Goal: Transaction & Acquisition: Purchase product/service

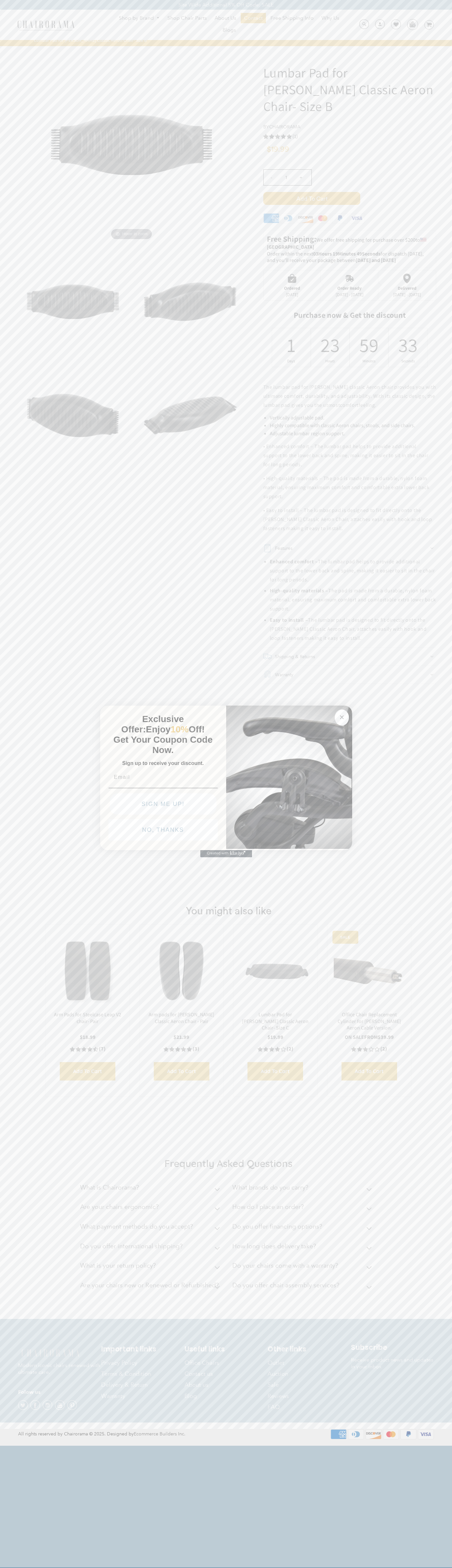
click at [342, 716] on icon "Close dialog" at bounding box center [341, 717] width 3 height 3
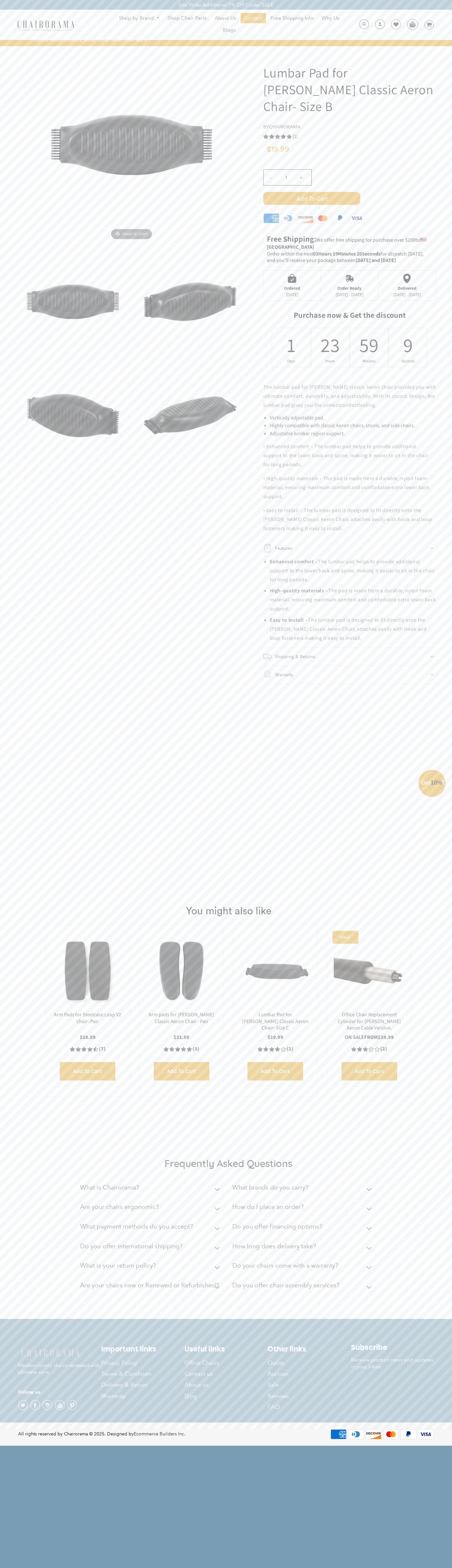
click at [163, 847] on button "NO, THANKS" at bounding box center [163, 844] width 109 height 21
click at [311, 192] on span "Add to Cart" at bounding box center [311, 198] width 97 height 13
click at [394, 25] on icon at bounding box center [396, 24] width 5 height 5
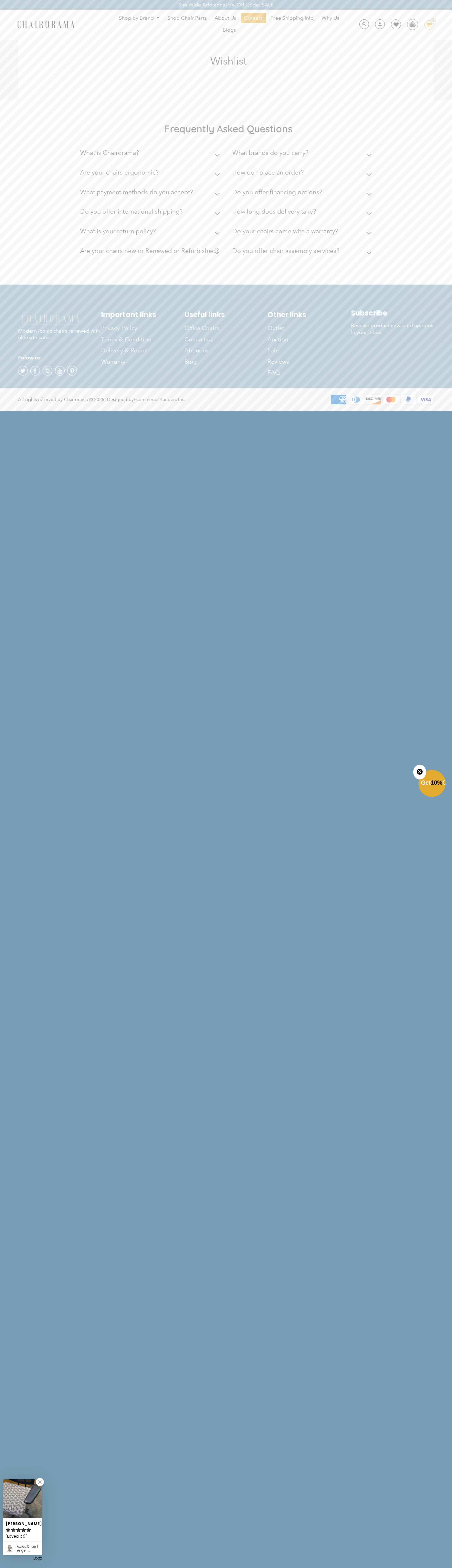
click at [407, 30] on div "Search Optional Search Filters Limit Search To All Content Products Pages Blogs…" at bounding box center [393, 24] width 82 height 13
click at [423, 410] on html "Site Wide Additional 5% Off Code: SALE Site Wide Additional 5% Off Code: SALE S…" at bounding box center [226, 205] width 452 height 410
click at [8, 410] on html "Site Wide Additional 5% Off Code: SALE Site Wide Additional 5% Off Code: SALE S…" at bounding box center [226, 205] width 452 height 410
click at [10, 410] on html "Site Wide Additional 5% Off Code: SALE Site Wide Additional 5% Off Code: SALE S…" at bounding box center [226, 205] width 452 height 410
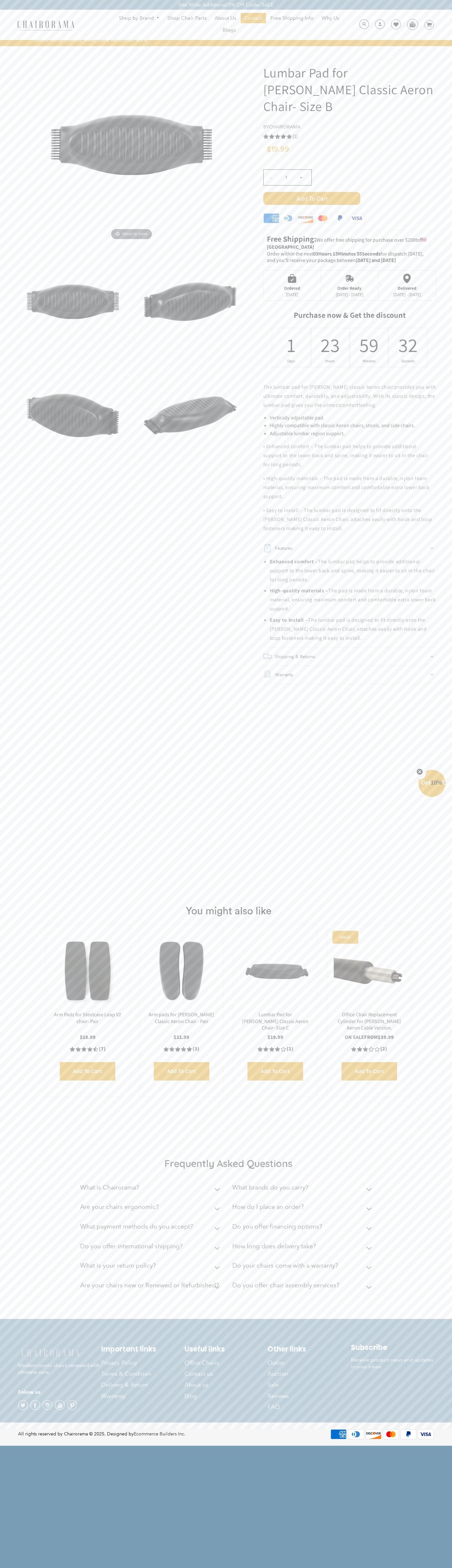
click at [266, 134] on use "5.0 rating (1 votes)" at bounding box center [266, 136] width 5 height 5
click at [350, 169] on div "- 1 +" at bounding box center [350, 180] width 173 height 26
click at [340, 217] on icon at bounding box center [340, 219] width 4 height 4
click at [311, 192] on span "Add to Cart" at bounding box center [311, 198] width 97 height 13
click at [292, 285] on div "Ordered" at bounding box center [292, 288] width 16 height 5
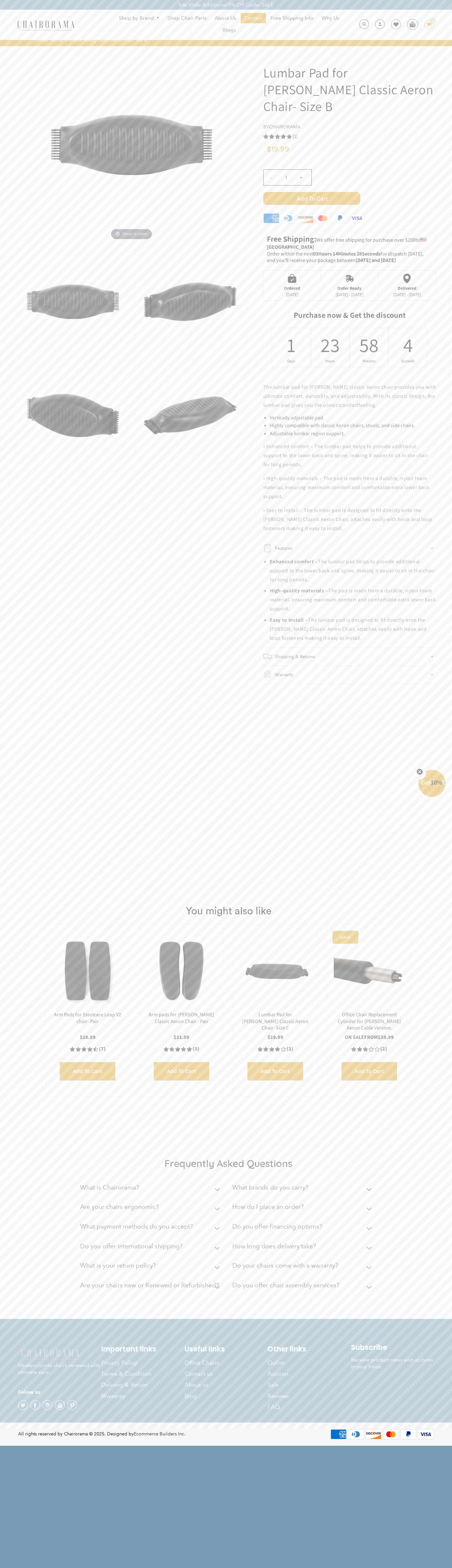
click at [330, 332] on div "23" at bounding box center [330, 345] width 9 height 25
click at [311, 192] on span "Add to Cart" at bounding box center [311, 198] width 97 height 13
click at [412, 24] on img at bounding box center [412, 24] width 10 height 10
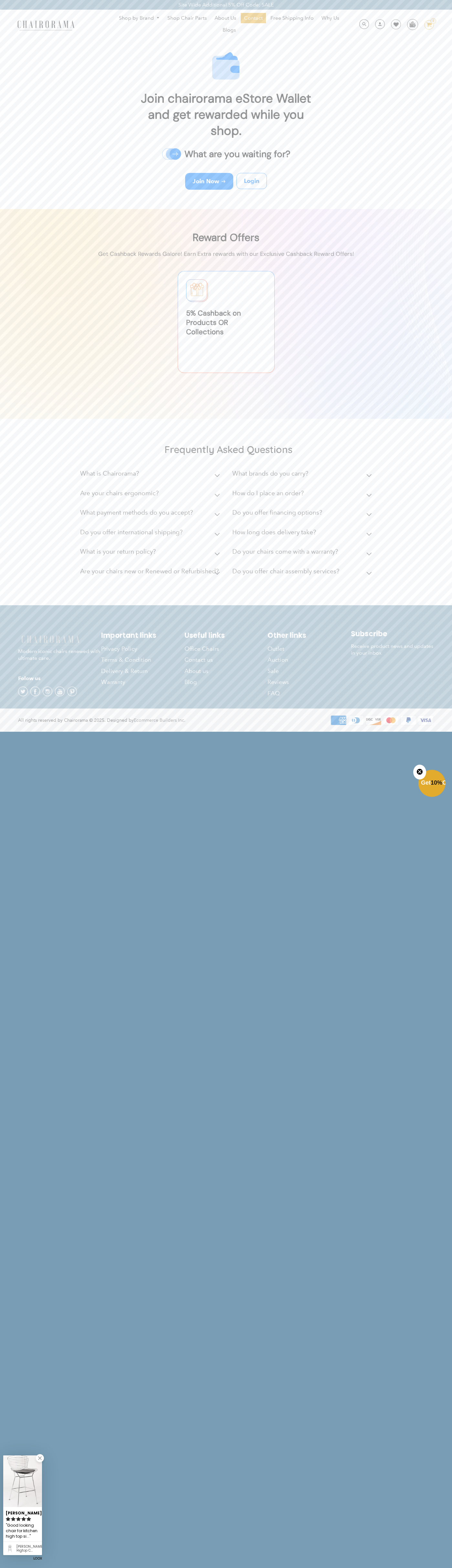
click at [180, 24] on ul "Shop by Brand [GEOGRAPHIC_DATA] [PERSON_NAME] Steelcase [PERSON_NAME] Human Sca…" at bounding box center [228, 24] width 247 height 24
click at [428, 43] on div "Join chairorama eStore Wallet and get rewarded while you shop. What are you wai…" at bounding box center [226, 121] width 452 height 177
click at [189, 731] on html "Site Wide Additional 5% Off Code: SALE Site Wide Additional 5% Off Code: SALE S…" at bounding box center [226, 365] width 452 height 731
click at [6, 488] on div "Frequently Asked Questions What is Chairorama? Chairorama is your go-to destina…" at bounding box center [226, 513] width 452 height 184
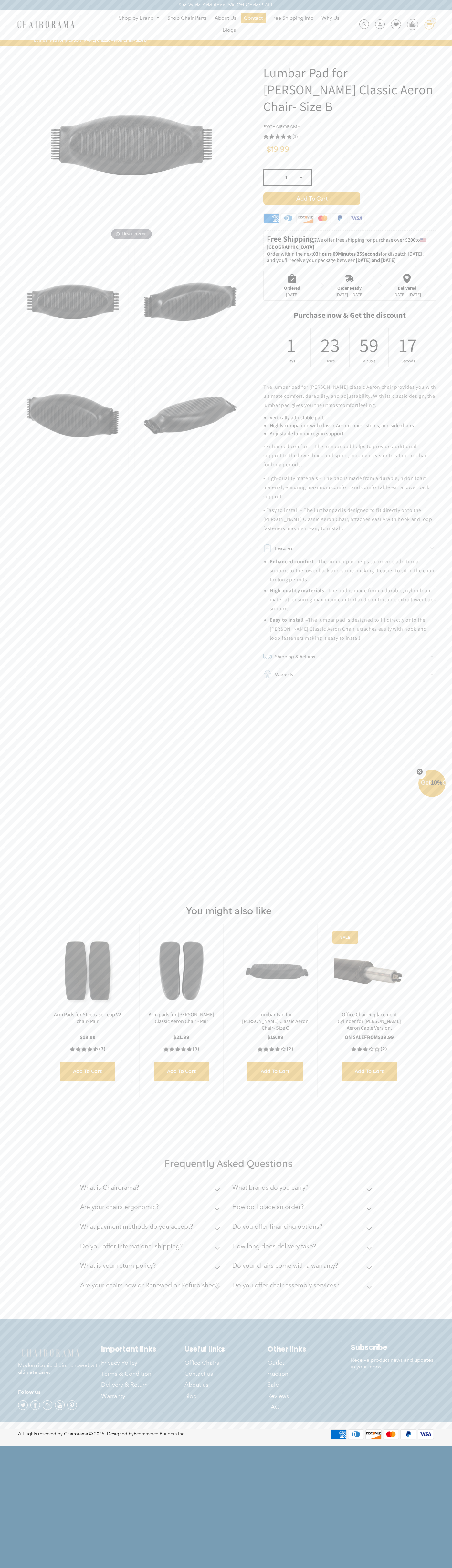
click at [394, 25] on icon at bounding box center [396, 24] width 5 height 5
